Goal: Task Accomplishment & Management: Use online tool/utility

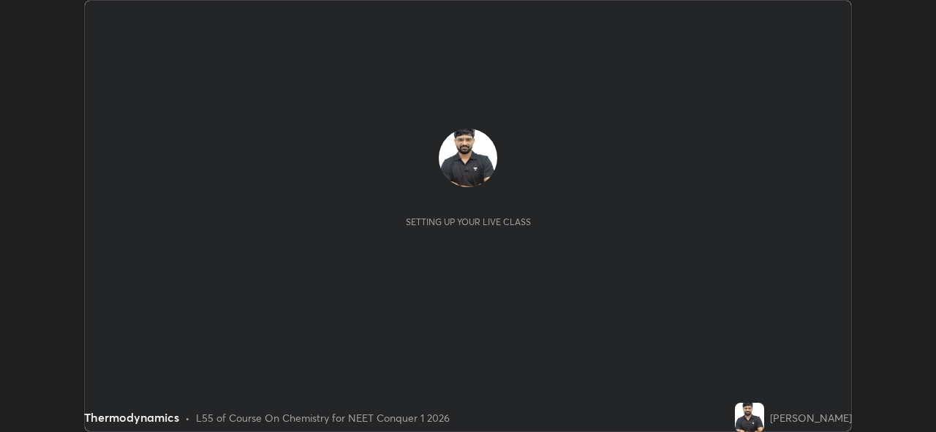
scroll to position [432, 935]
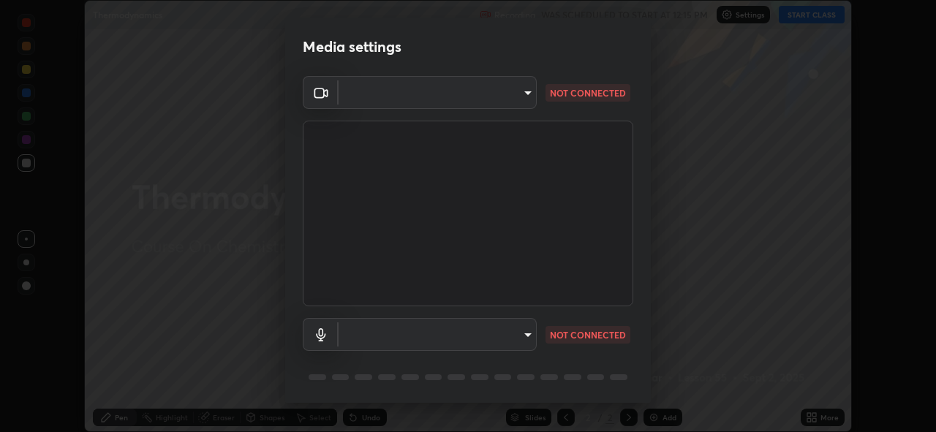
type input "97ceaaebac2d1d4ecb529c1a01e8ac353ba7857374632d61793b1c9812b1f332"
type input "communications"
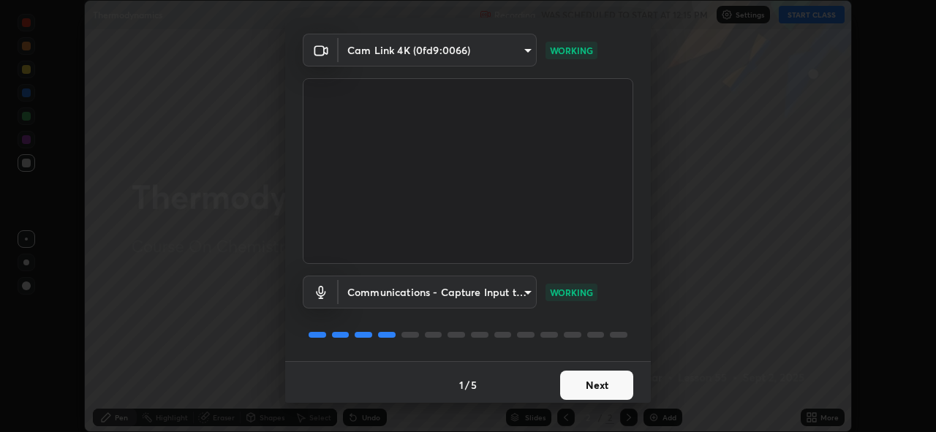
scroll to position [48, 0]
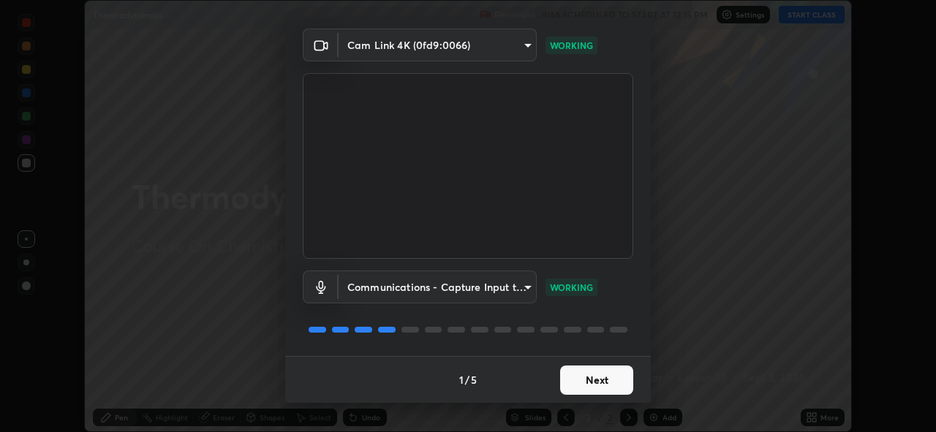
click at [591, 377] on button "Next" at bounding box center [596, 380] width 73 height 29
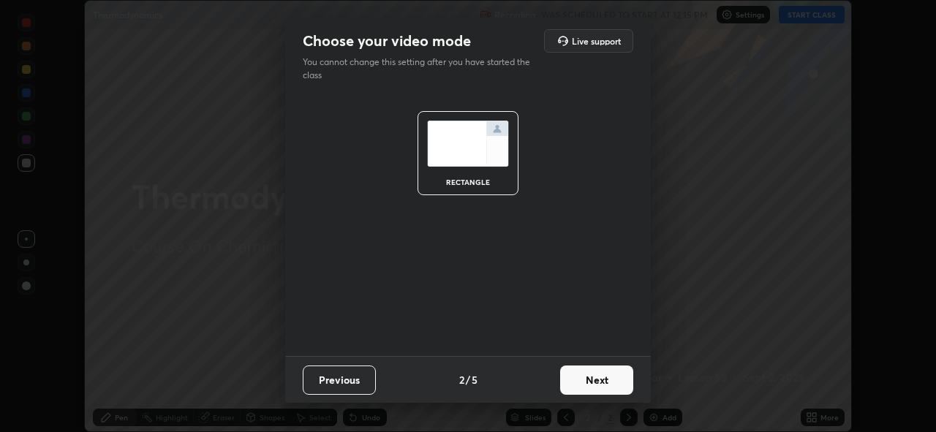
click at [594, 376] on button "Next" at bounding box center [596, 380] width 73 height 29
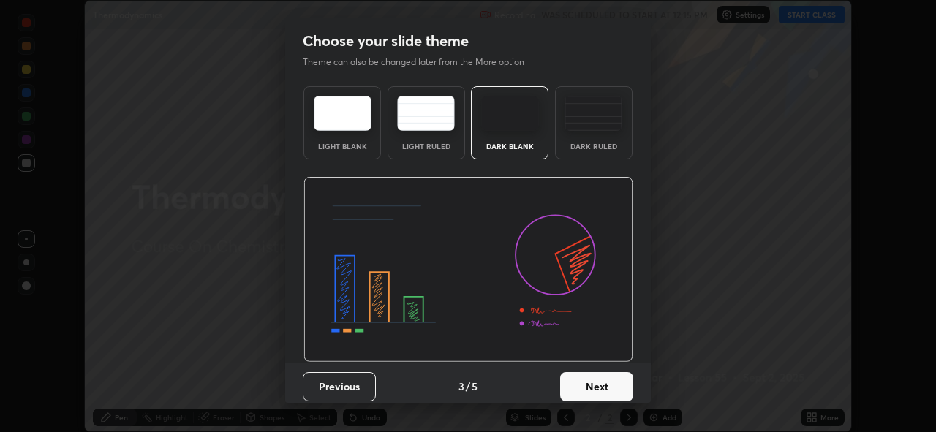
click at [595, 380] on button "Next" at bounding box center [596, 386] width 73 height 29
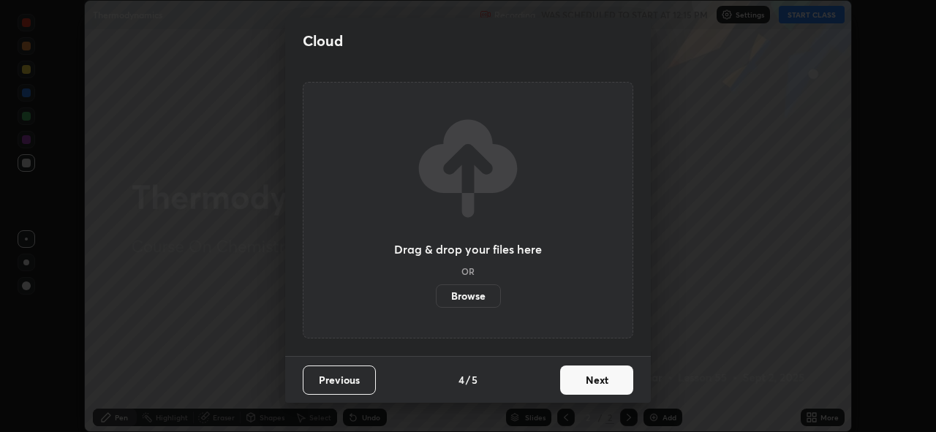
click at [594, 380] on button "Next" at bounding box center [596, 380] width 73 height 29
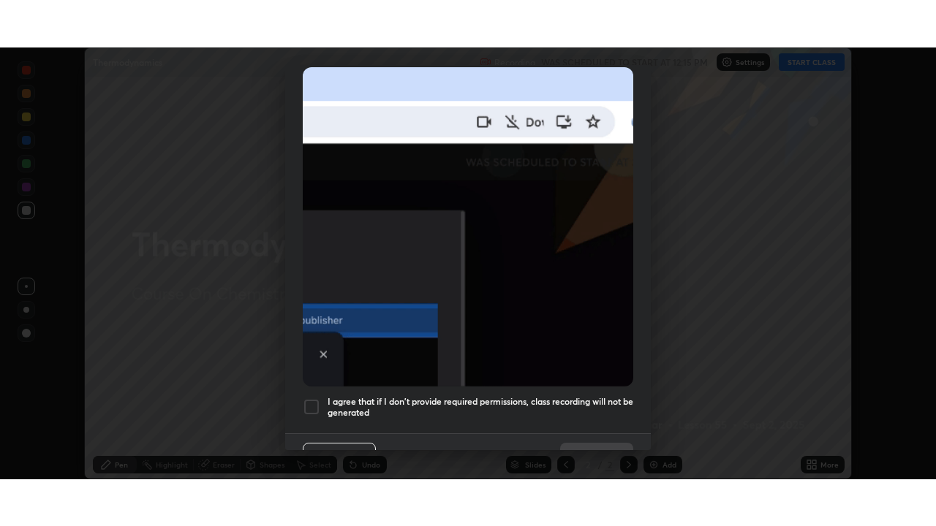
scroll to position [346, 0]
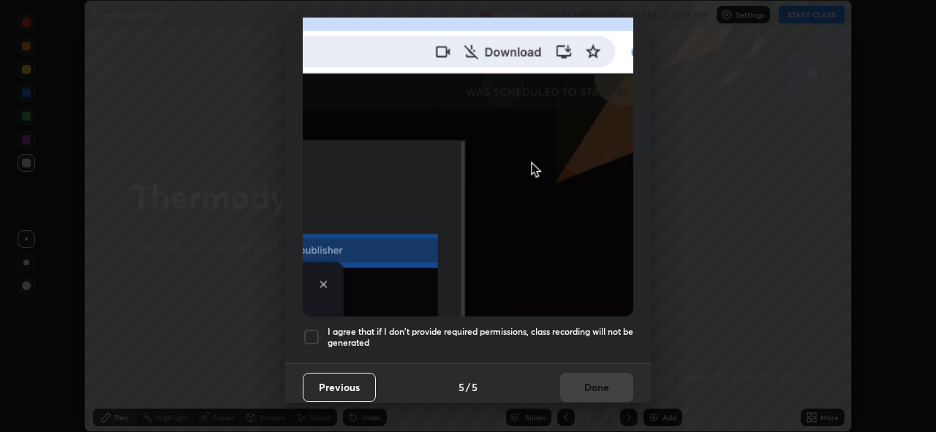
click at [314, 329] on div at bounding box center [312, 337] width 18 height 18
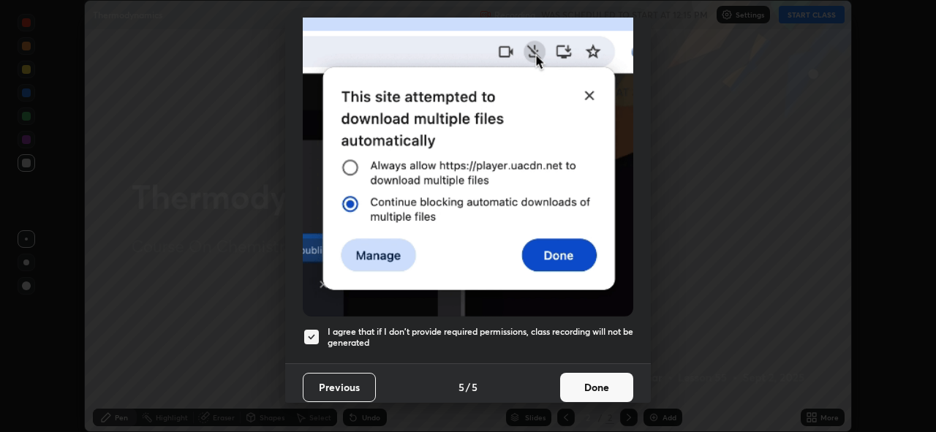
click at [577, 379] on button "Done" at bounding box center [596, 387] width 73 height 29
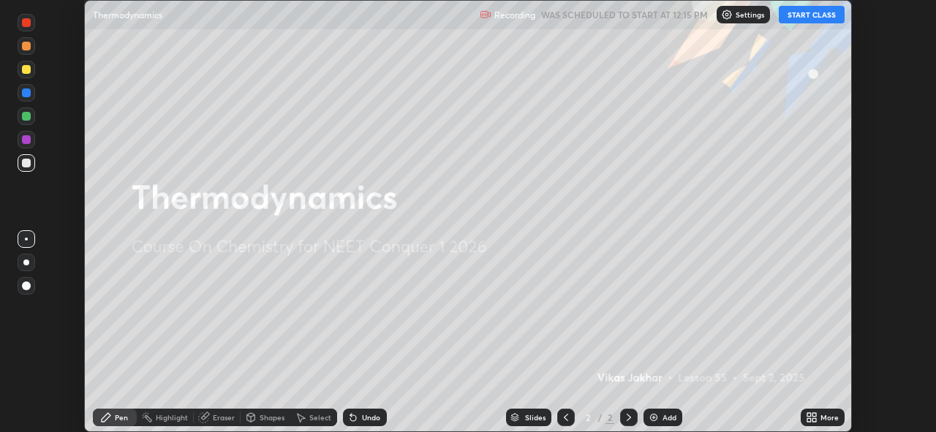
click at [803, 14] on button "START CLASS" at bounding box center [812, 15] width 66 height 18
click at [812, 418] on icon at bounding box center [814, 420] width 4 height 4
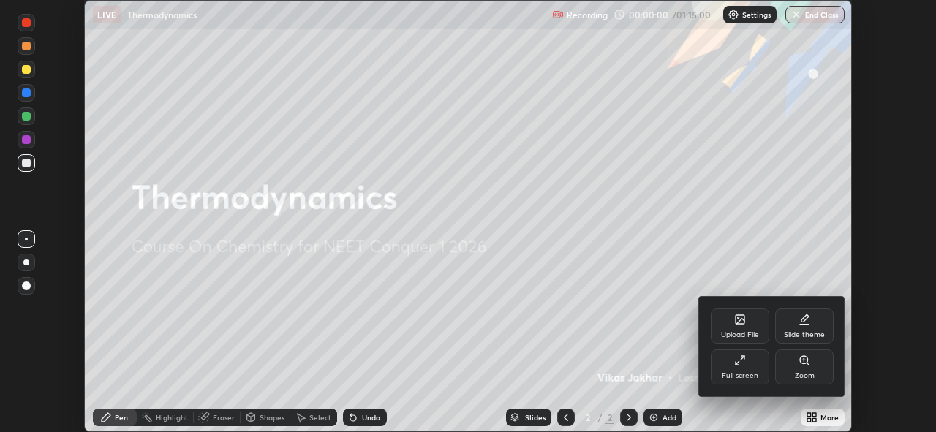
click at [754, 366] on div "Full screen" at bounding box center [740, 366] width 58 height 35
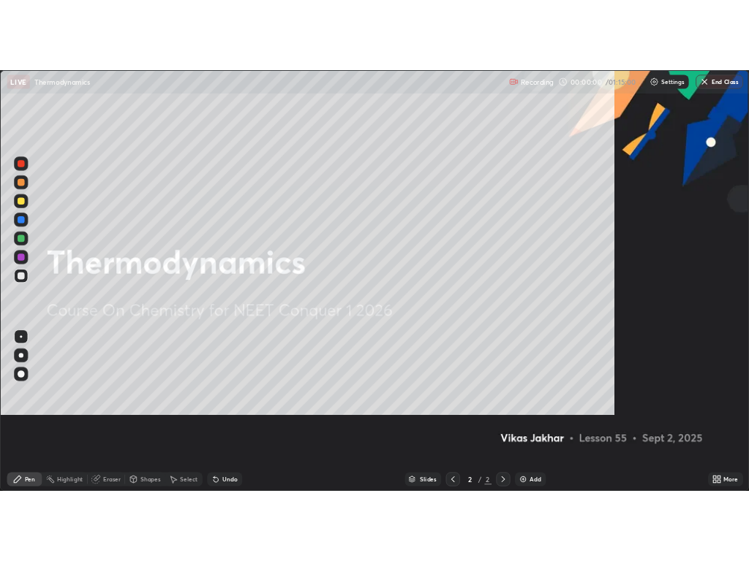
scroll to position [526, 936]
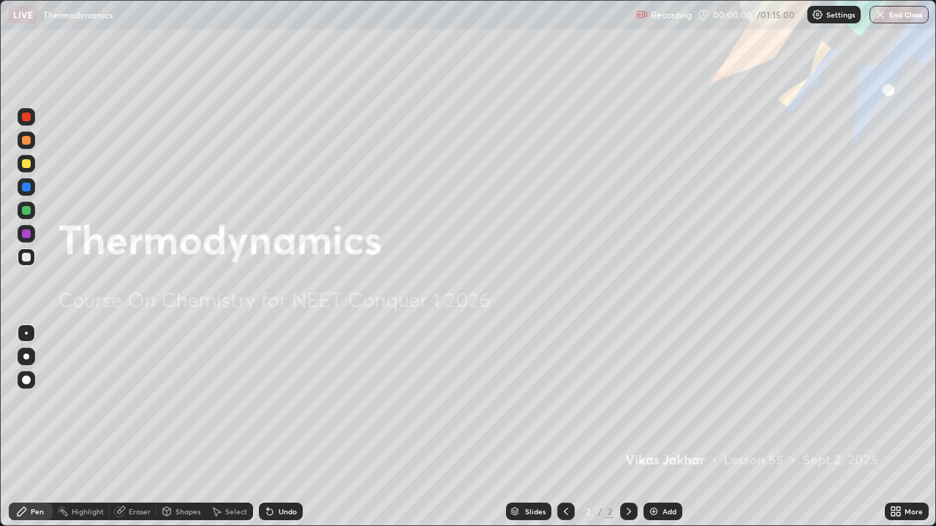
click at [666, 431] on div "Add" at bounding box center [669, 511] width 14 height 7
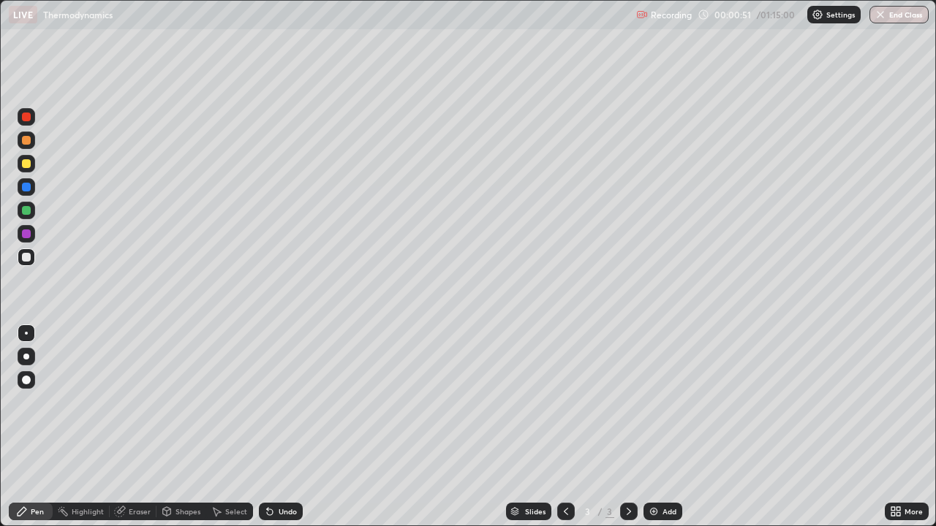
click at [27, 355] on div at bounding box center [26, 357] width 6 height 6
click at [29, 168] on div at bounding box center [27, 164] width 18 height 18
click at [27, 213] on div at bounding box center [26, 210] width 9 height 9
click at [659, 431] on div "Add" at bounding box center [662, 512] width 39 height 18
click at [27, 260] on div at bounding box center [26, 257] width 9 height 9
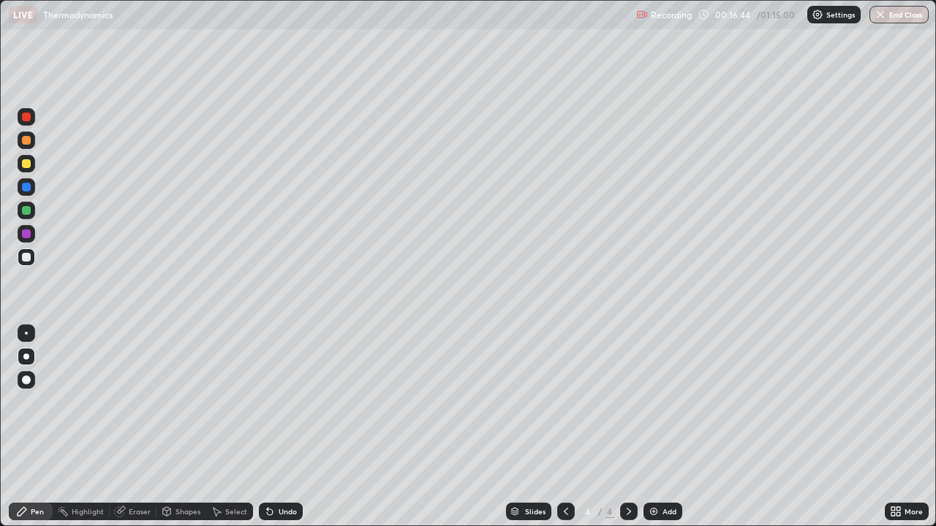
click at [654, 431] on img at bounding box center [654, 512] width 12 height 12
click at [129, 431] on div "Eraser" at bounding box center [140, 511] width 22 height 7
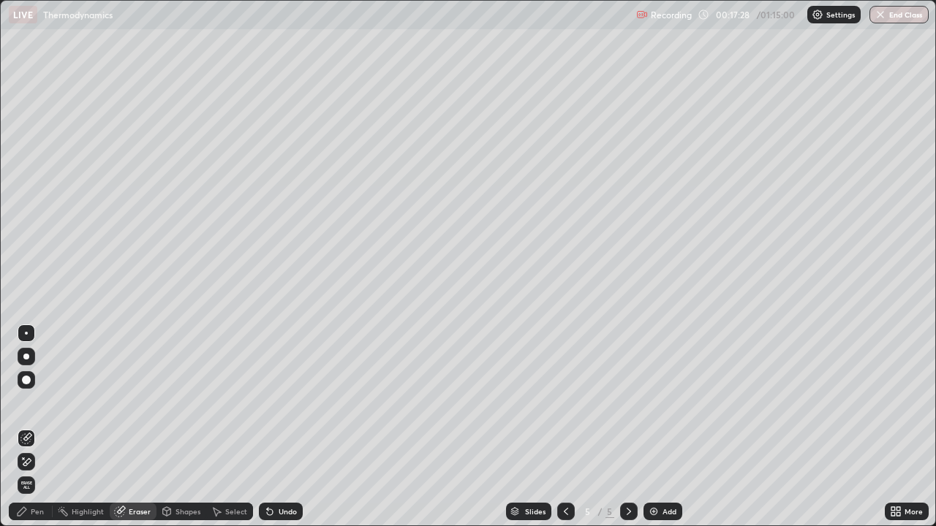
click at [35, 431] on div "Pen" at bounding box center [37, 511] width 13 height 7
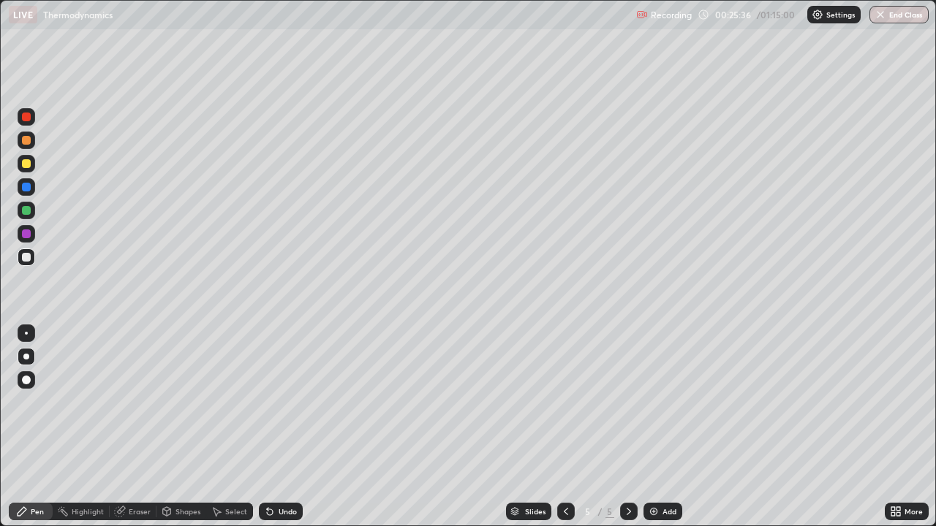
click at [138, 431] on div "Eraser" at bounding box center [140, 511] width 22 height 7
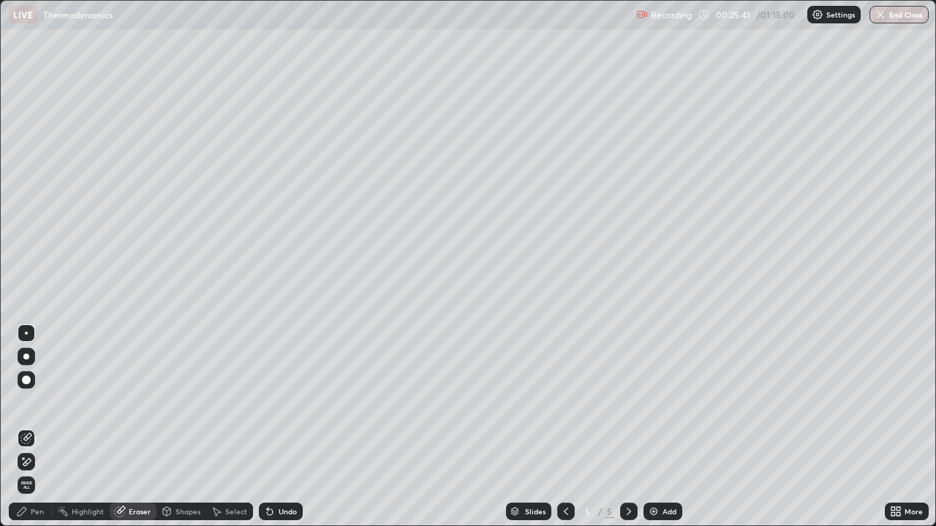
click at [44, 431] on div "Pen" at bounding box center [31, 512] width 44 height 18
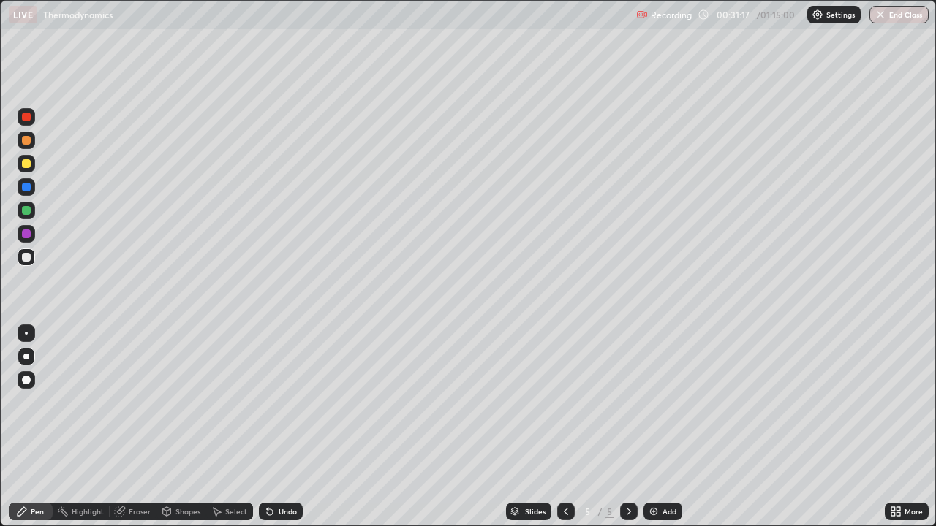
click at [654, 431] on img at bounding box center [654, 512] width 12 height 12
click at [650, 431] on div "Add" at bounding box center [662, 512] width 39 height 18
click at [562, 431] on icon at bounding box center [566, 512] width 12 height 12
click at [626, 431] on icon at bounding box center [629, 512] width 12 height 12
click at [656, 431] on img at bounding box center [654, 512] width 12 height 12
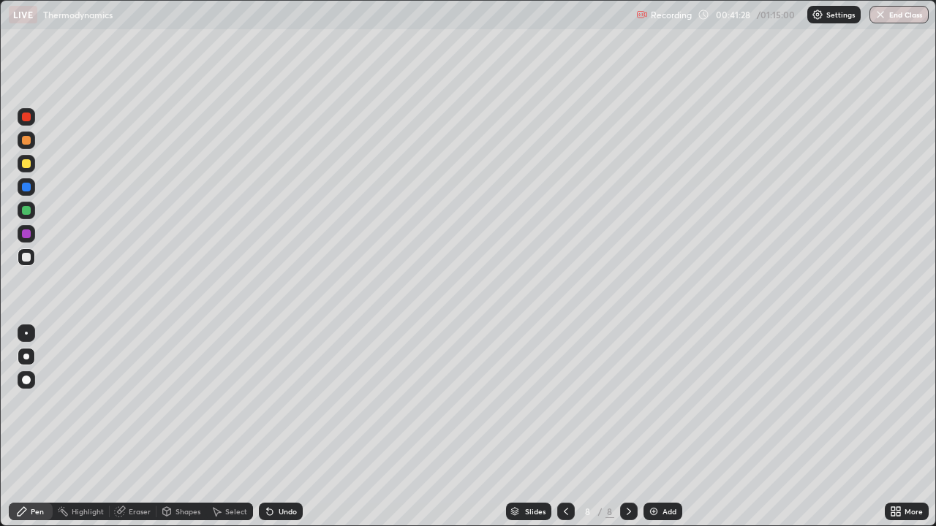
click at [27, 142] on div at bounding box center [26, 140] width 9 height 9
click at [29, 164] on div at bounding box center [26, 163] width 9 height 9
click at [900, 15] on button "End Class" at bounding box center [898, 15] width 59 height 18
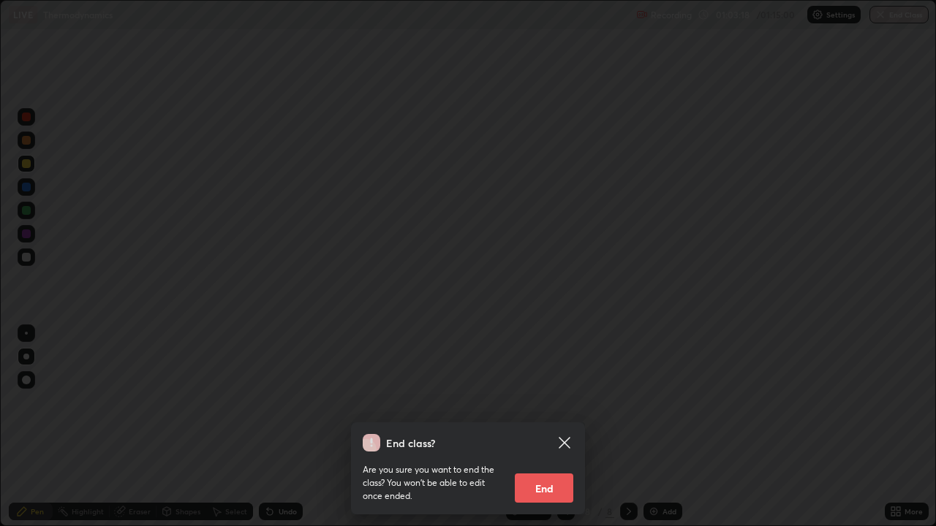
click at [542, 431] on button "End" at bounding box center [544, 488] width 58 height 29
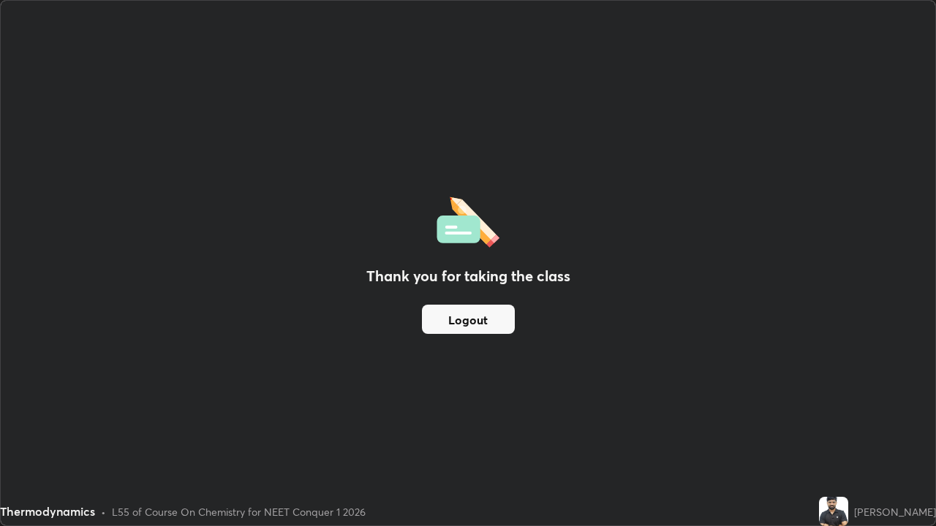
click at [477, 318] on button "Logout" at bounding box center [468, 319] width 93 height 29
click at [488, 321] on button "Logout" at bounding box center [468, 319] width 93 height 29
click at [469, 322] on button "Logout" at bounding box center [468, 319] width 93 height 29
click at [470, 320] on button "Logout" at bounding box center [468, 319] width 93 height 29
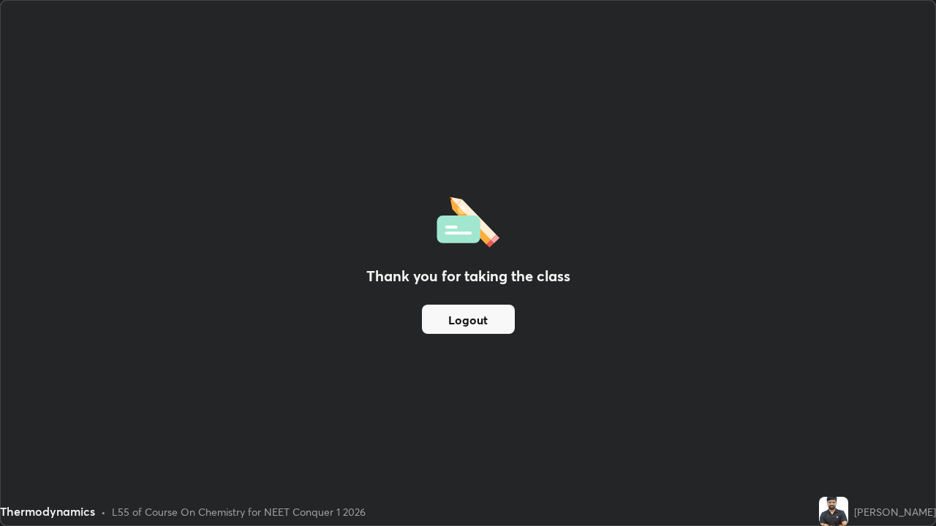
click at [491, 320] on button "Logout" at bounding box center [468, 319] width 93 height 29
click at [935, 193] on div "Thank you for taking the class Logout Setting up your live class" at bounding box center [468, 263] width 936 height 526
click at [883, 116] on div "Thank you for taking the class Logout" at bounding box center [468, 263] width 934 height 525
click at [472, 320] on button "Logout" at bounding box center [468, 319] width 93 height 29
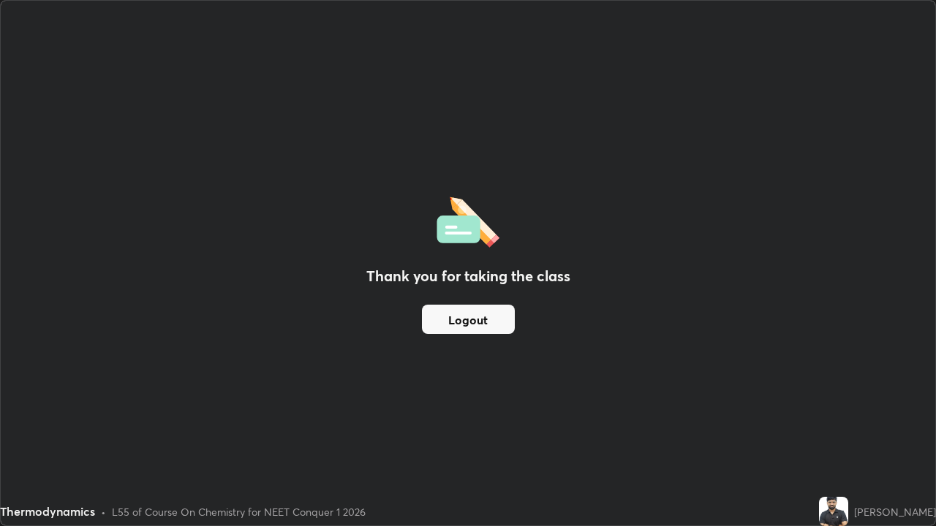
click at [472, 320] on button "Logout" at bounding box center [468, 319] width 93 height 29
click at [465, 325] on button "Logout" at bounding box center [468, 319] width 93 height 29
click at [883, 117] on div "Thank you for taking the class Logout" at bounding box center [468, 263] width 934 height 525
click at [463, 320] on button "Logout" at bounding box center [468, 319] width 93 height 29
click at [467, 319] on button "Logout" at bounding box center [468, 319] width 93 height 29
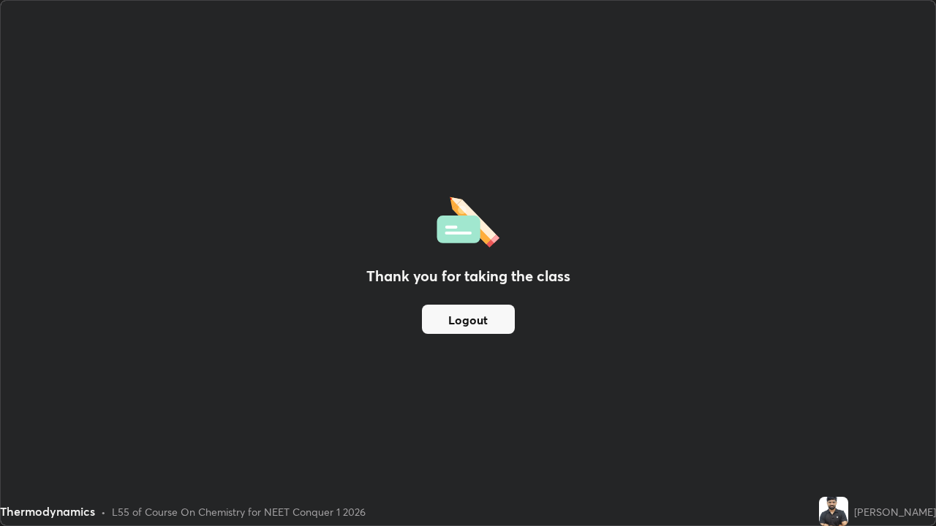
click at [467, 320] on button "Logout" at bounding box center [468, 319] width 93 height 29
click at [480, 323] on button "Logout" at bounding box center [468, 319] width 93 height 29
click at [480, 324] on button "Logout" at bounding box center [468, 319] width 93 height 29
click at [481, 322] on button "Logout" at bounding box center [468, 319] width 93 height 29
click at [461, 321] on button "Logout" at bounding box center [468, 319] width 93 height 29
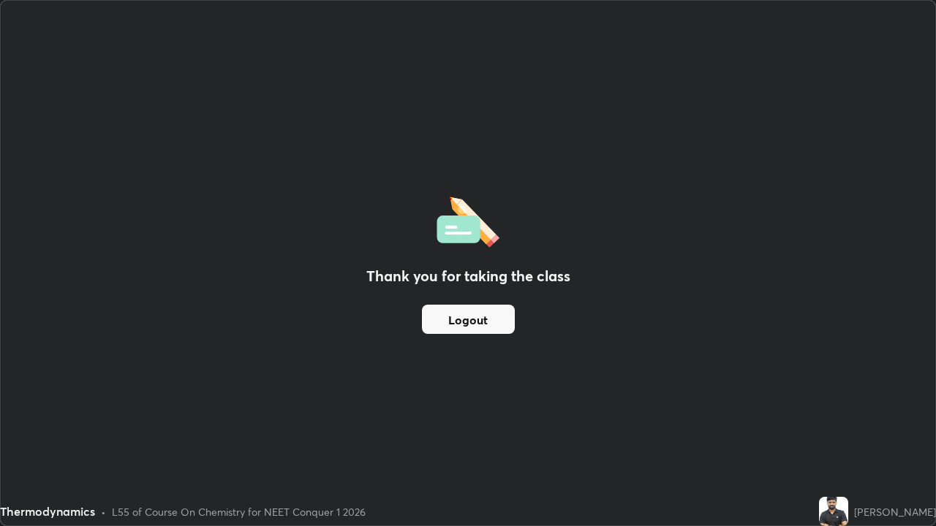
click at [460, 322] on button "Logout" at bounding box center [468, 319] width 93 height 29
click at [463, 322] on button "Logout" at bounding box center [468, 319] width 93 height 29
click at [466, 324] on button "Logout" at bounding box center [468, 319] width 93 height 29
click at [439, 320] on button "Logout" at bounding box center [468, 319] width 93 height 29
click at [440, 320] on button "Logout" at bounding box center [468, 319] width 93 height 29
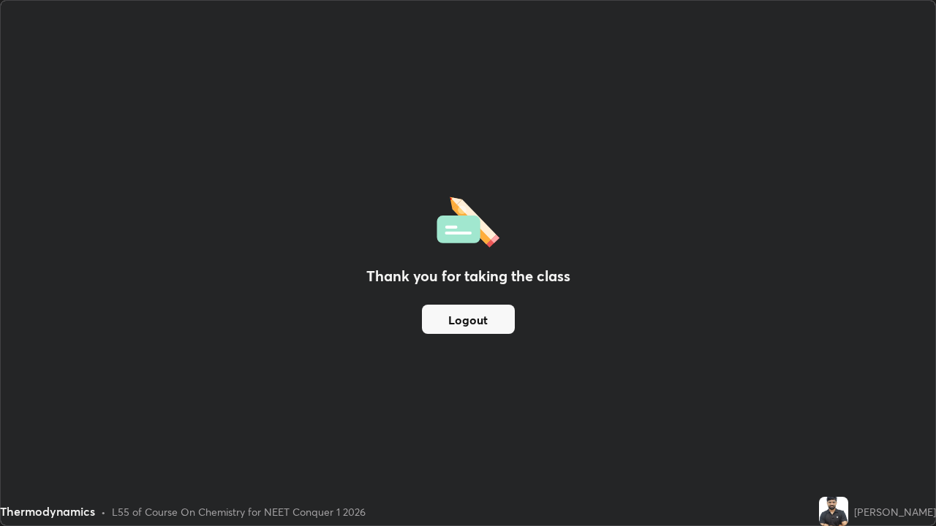
click at [461, 319] on button "Logout" at bounding box center [468, 319] width 93 height 29
click at [51, 114] on div "Thank you for taking the class Logout" at bounding box center [468, 263] width 934 height 525
click at [452, 325] on button "Logout" at bounding box center [468, 319] width 93 height 29
click at [466, 327] on button "Logout" at bounding box center [468, 319] width 93 height 29
click at [467, 325] on button "Logout" at bounding box center [468, 319] width 93 height 29
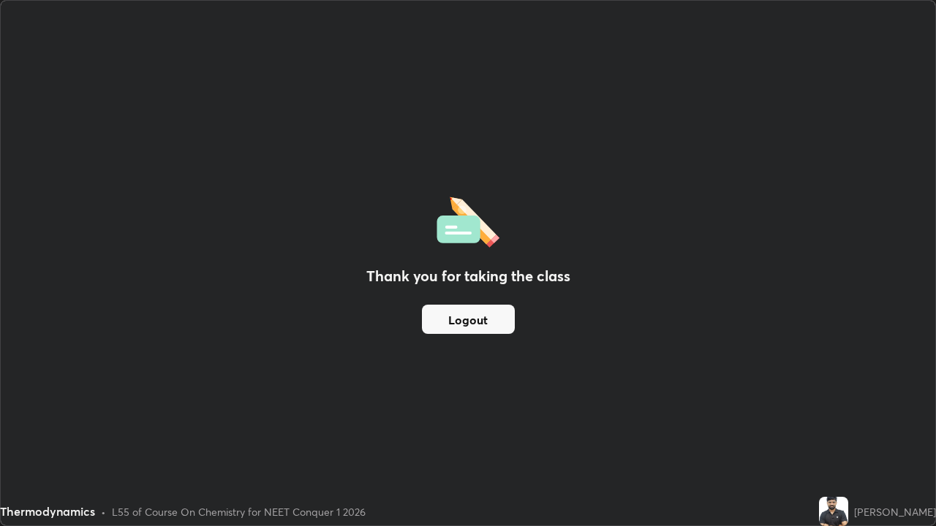
click at [469, 323] on button "Logout" at bounding box center [468, 319] width 93 height 29
click at [472, 322] on button "Logout" at bounding box center [468, 319] width 93 height 29
click at [472, 321] on button "Logout" at bounding box center [468, 319] width 93 height 29
click at [474, 319] on button "Logout" at bounding box center [468, 319] width 93 height 29
click at [477, 318] on button "Logout" at bounding box center [468, 319] width 93 height 29
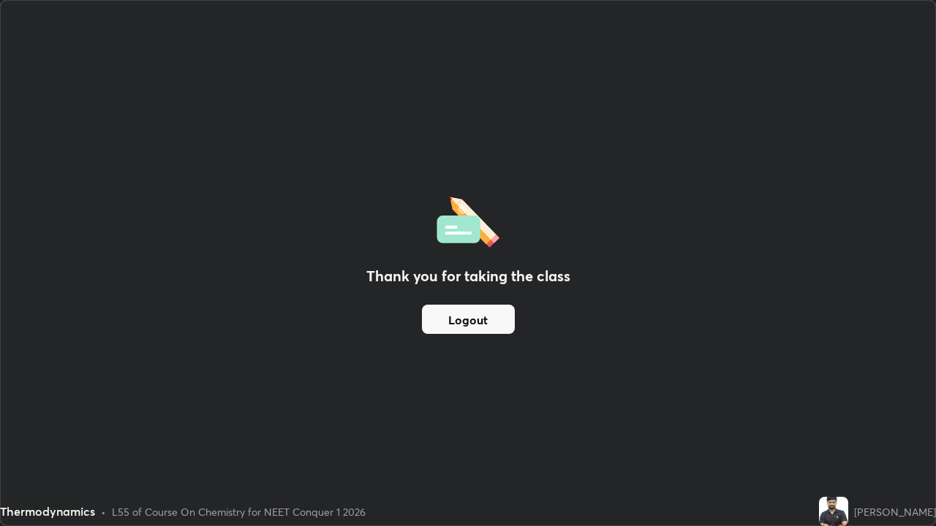
click at [479, 319] on button "Logout" at bounding box center [468, 319] width 93 height 29
click at [481, 315] on button "Logout" at bounding box center [468, 319] width 93 height 29
click at [466, 311] on button "Logout" at bounding box center [468, 319] width 93 height 29
click at [466, 312] on button "Logout" at bounding box center [468, 319] width 93 height 29
click at [471, 316] on button "Logout" at bounding box center [468, 319] width 93 height 29
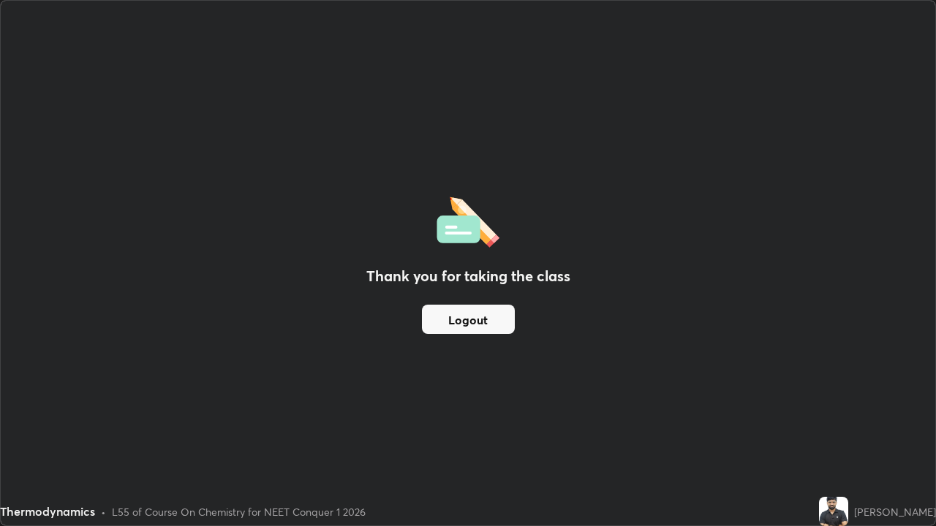
click at [472, 317] on button "Logout" at bounding box center [468, 319] width 93 height 29
